Goal: Find specific page/section: Find specific page/section

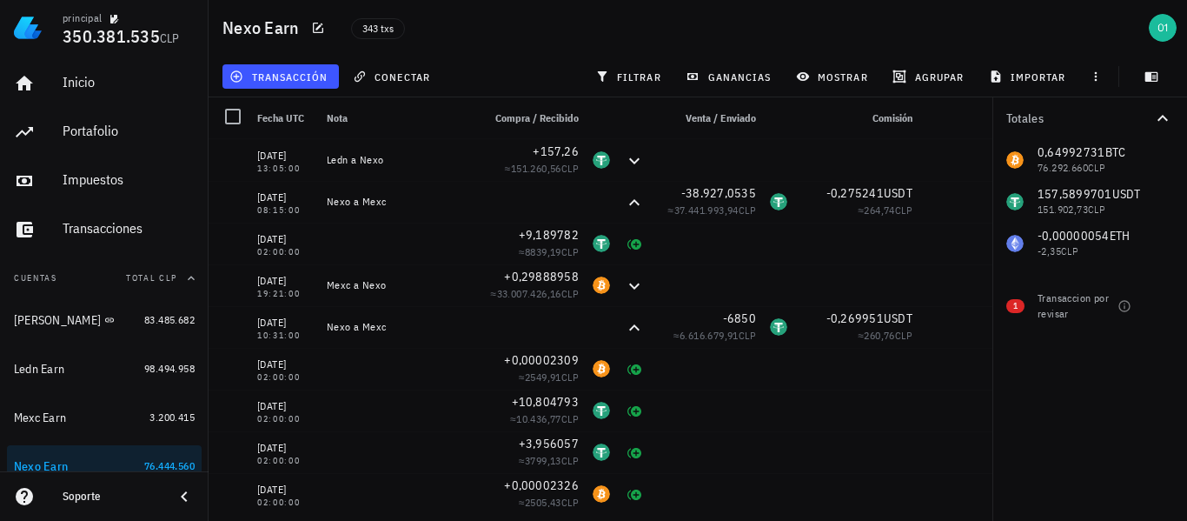
click at [586, 462] on div at bounding box center [601, 452] width 31 height 42
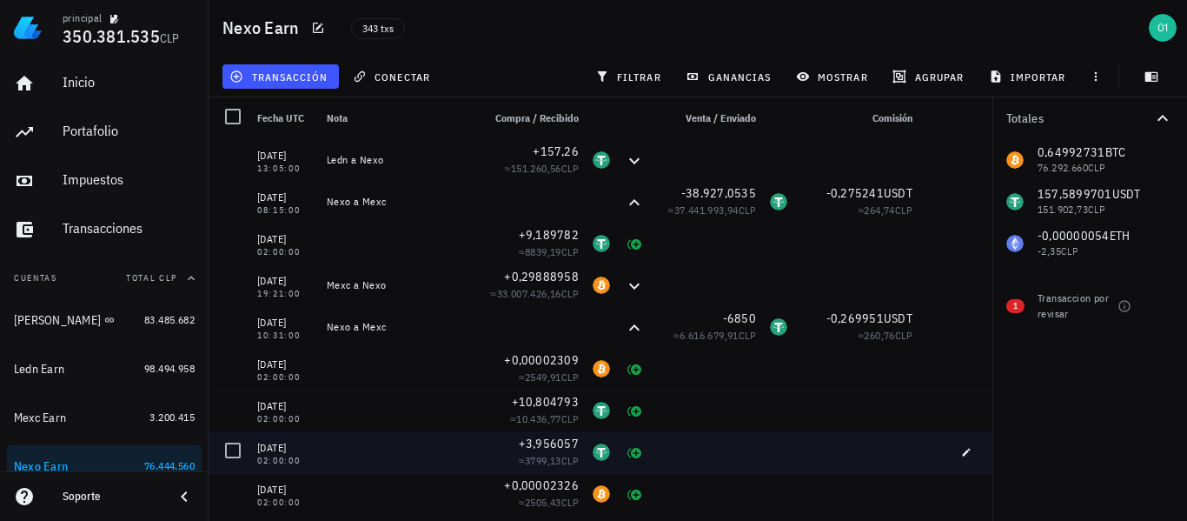
click at [586, 462] on div at bounding box center [601, 452] width 31 height 42
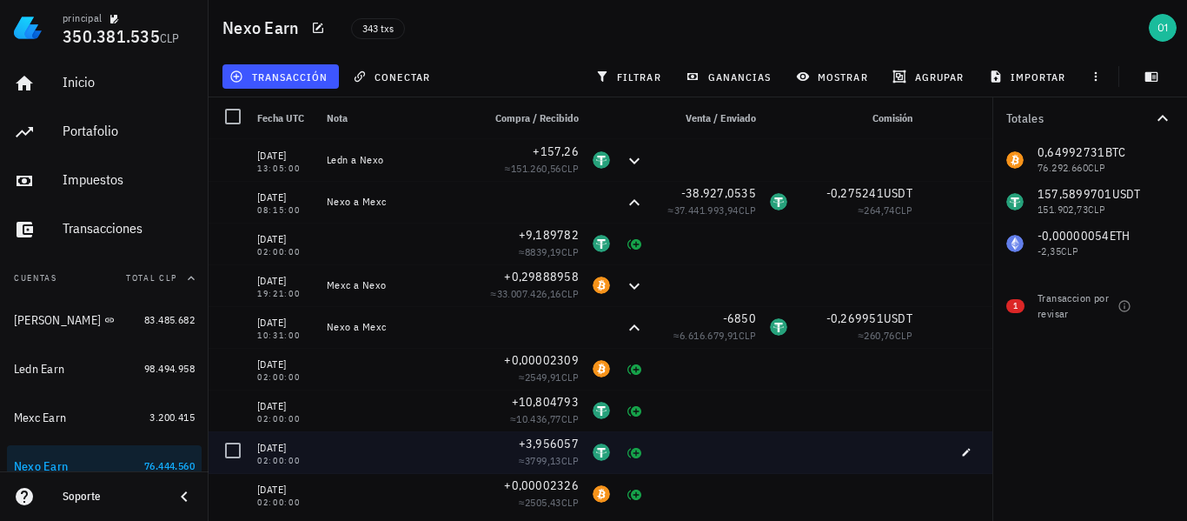
click at [586, 462] on div at bounding box center [601, 452] width 31 height 42
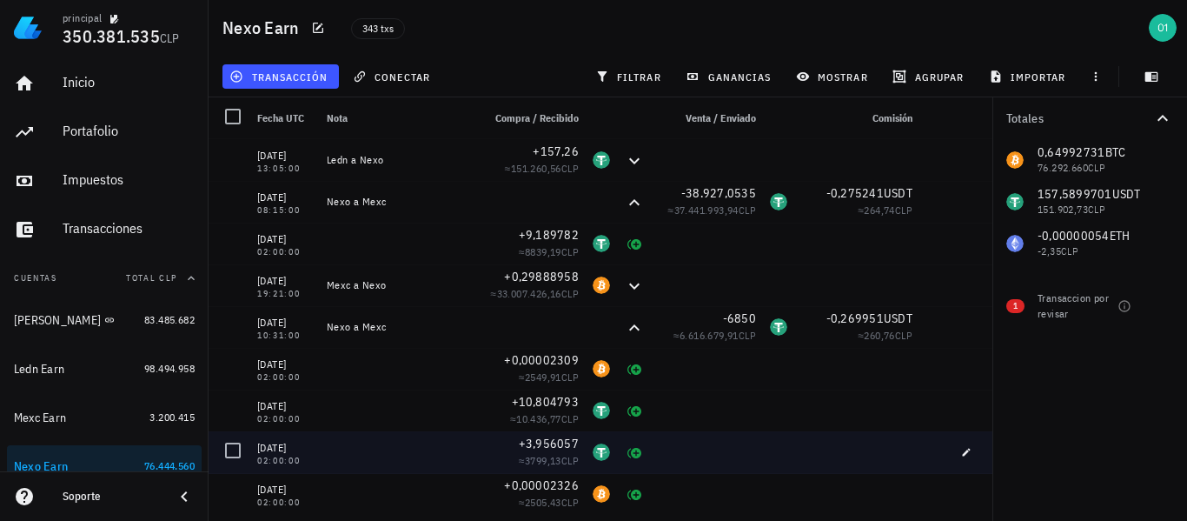
click at [586, 462] on div at bounding box center [601, 452] width 31 height 42
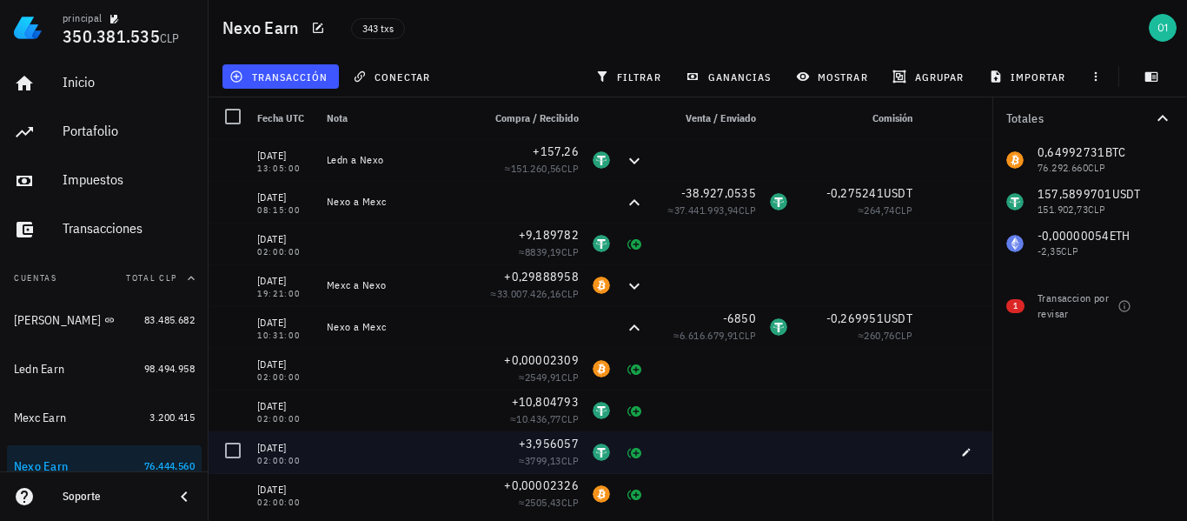
click at [586, 462] on div at bounding box center [601, 452] width 31 height 42
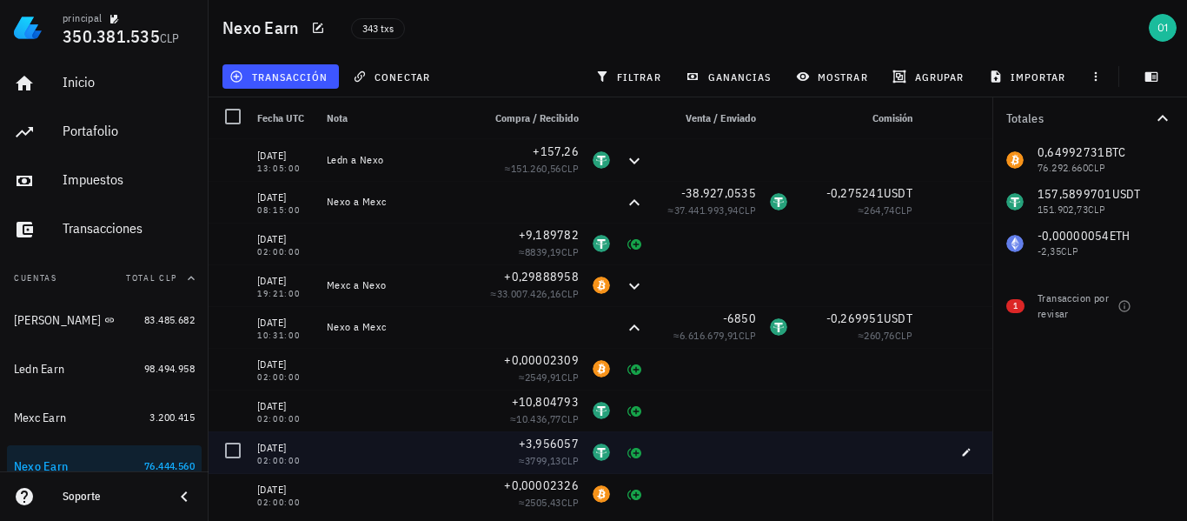
click at [586, 462] on div at bounding box center [601, 452] width 31 height 42
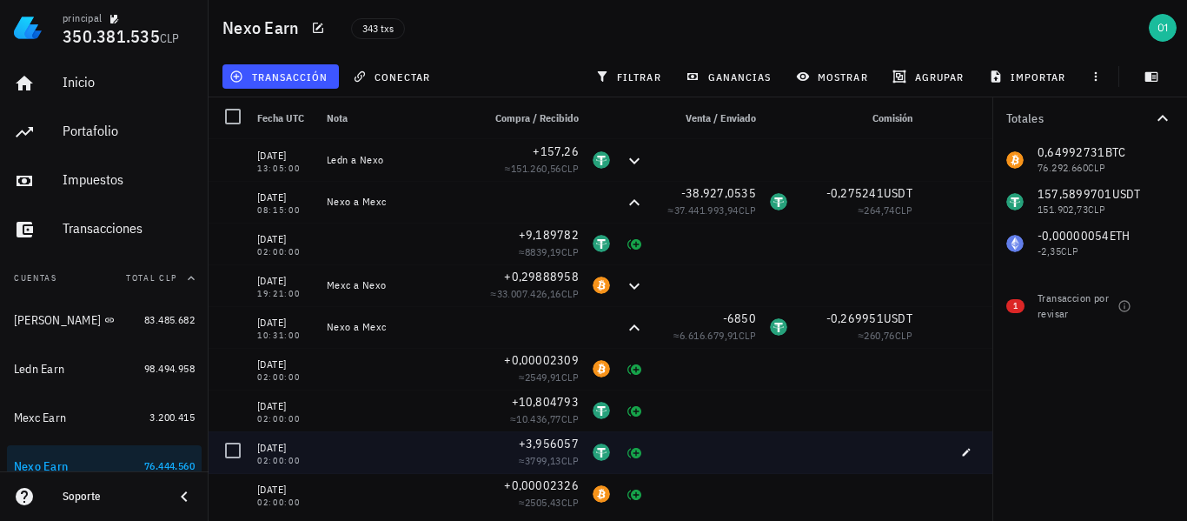
click at [586, 462] on div at bounding box center [601, 452] width 31 height 42
